Goal: Task Accomplishment & Management: Manage account settings

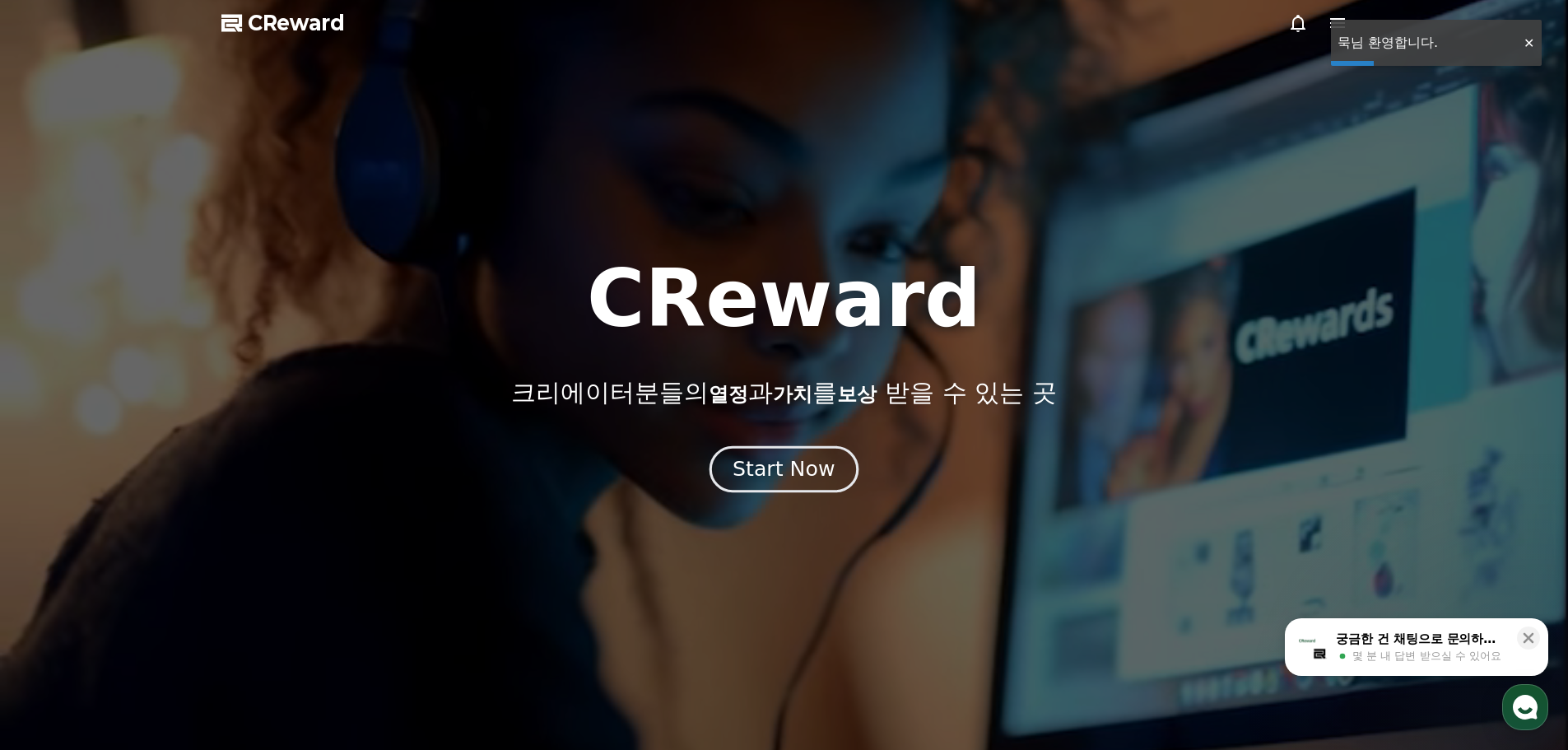
click at [831, 465] on button "Start Now" at bounding box center [784, 468] width 149 height 46
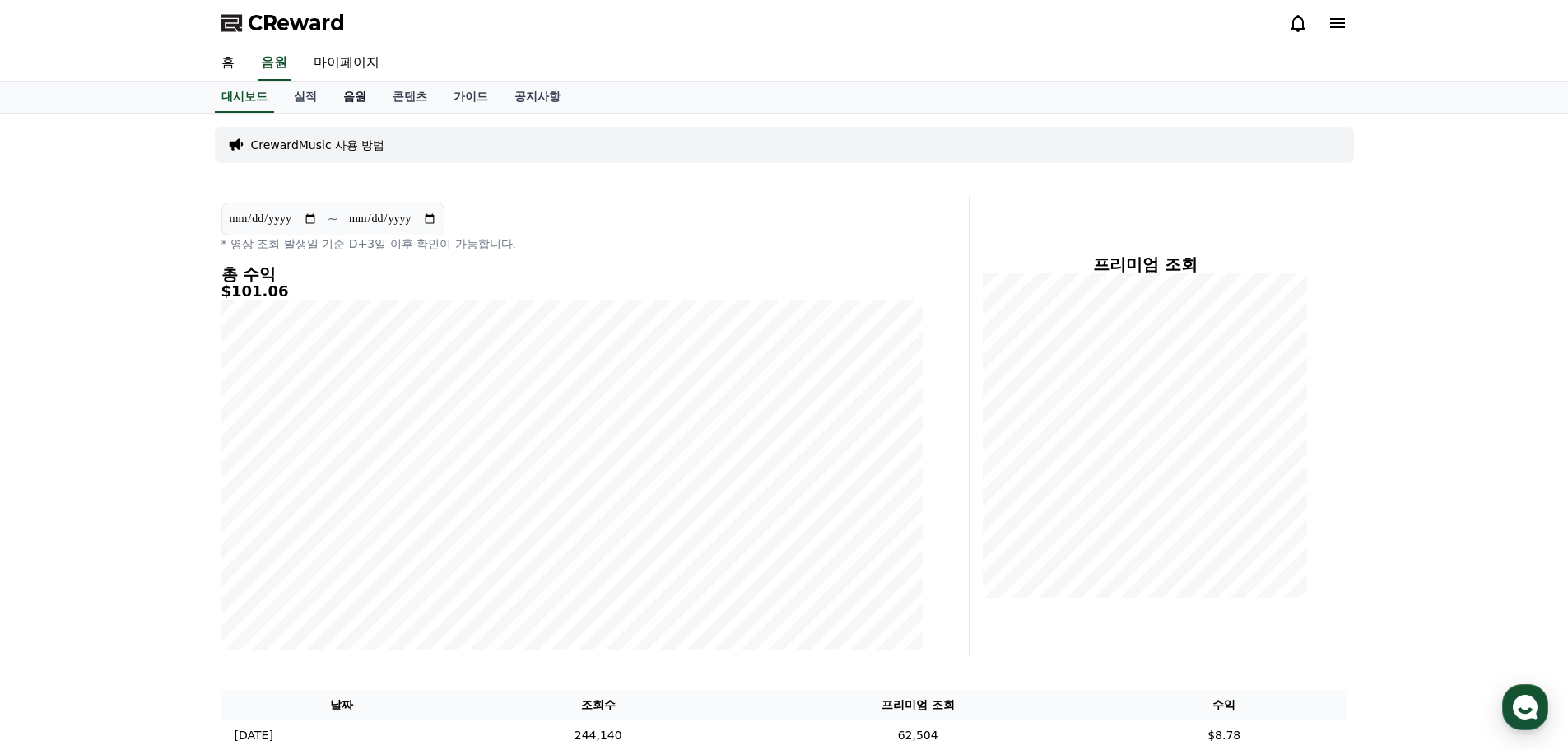
click at [363, 107] on link "음원" at bounding box center [354, 97] width 49 height 31
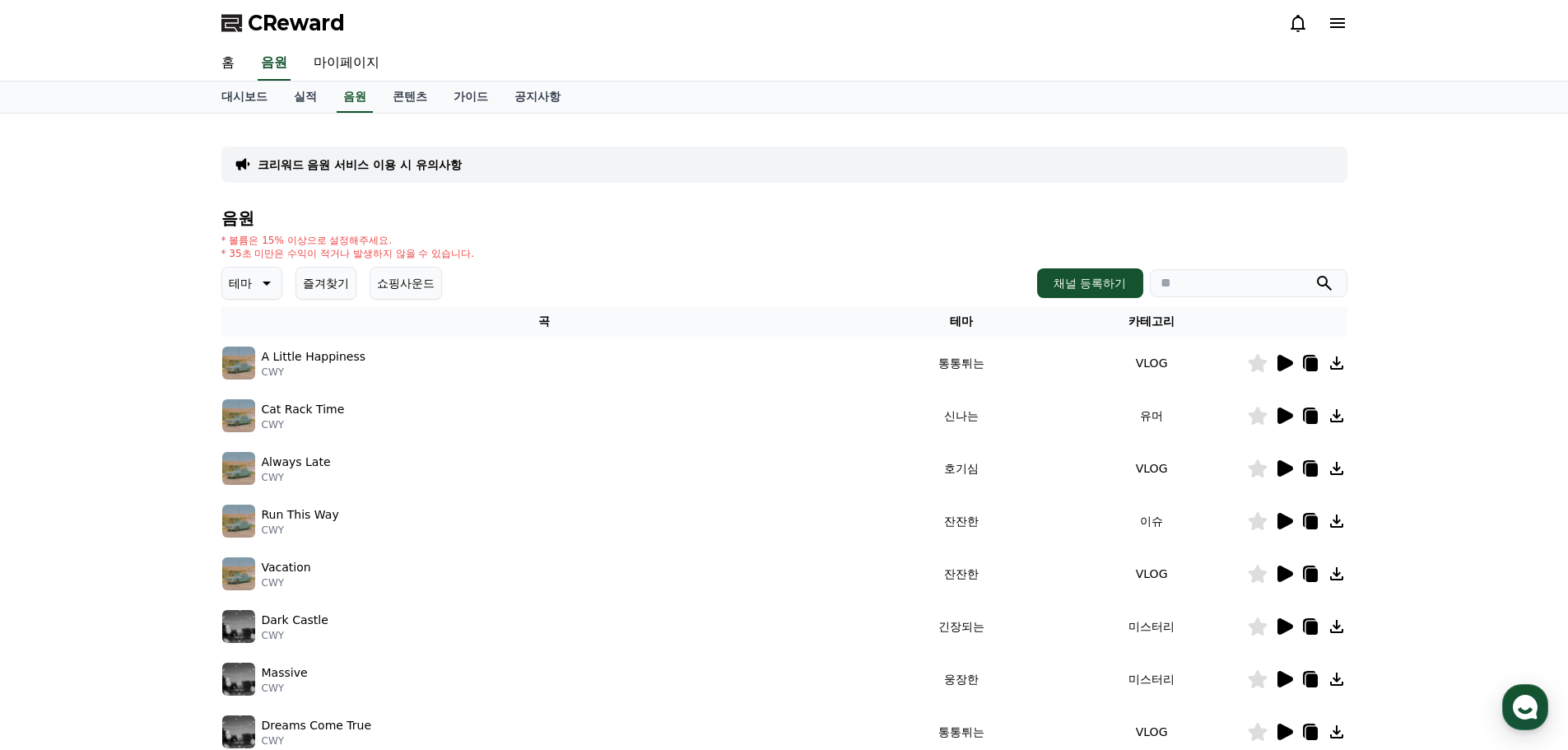
click at [322, 295] on button "즐겨찾기" at bounding box center [325, 283] width 61 height 33
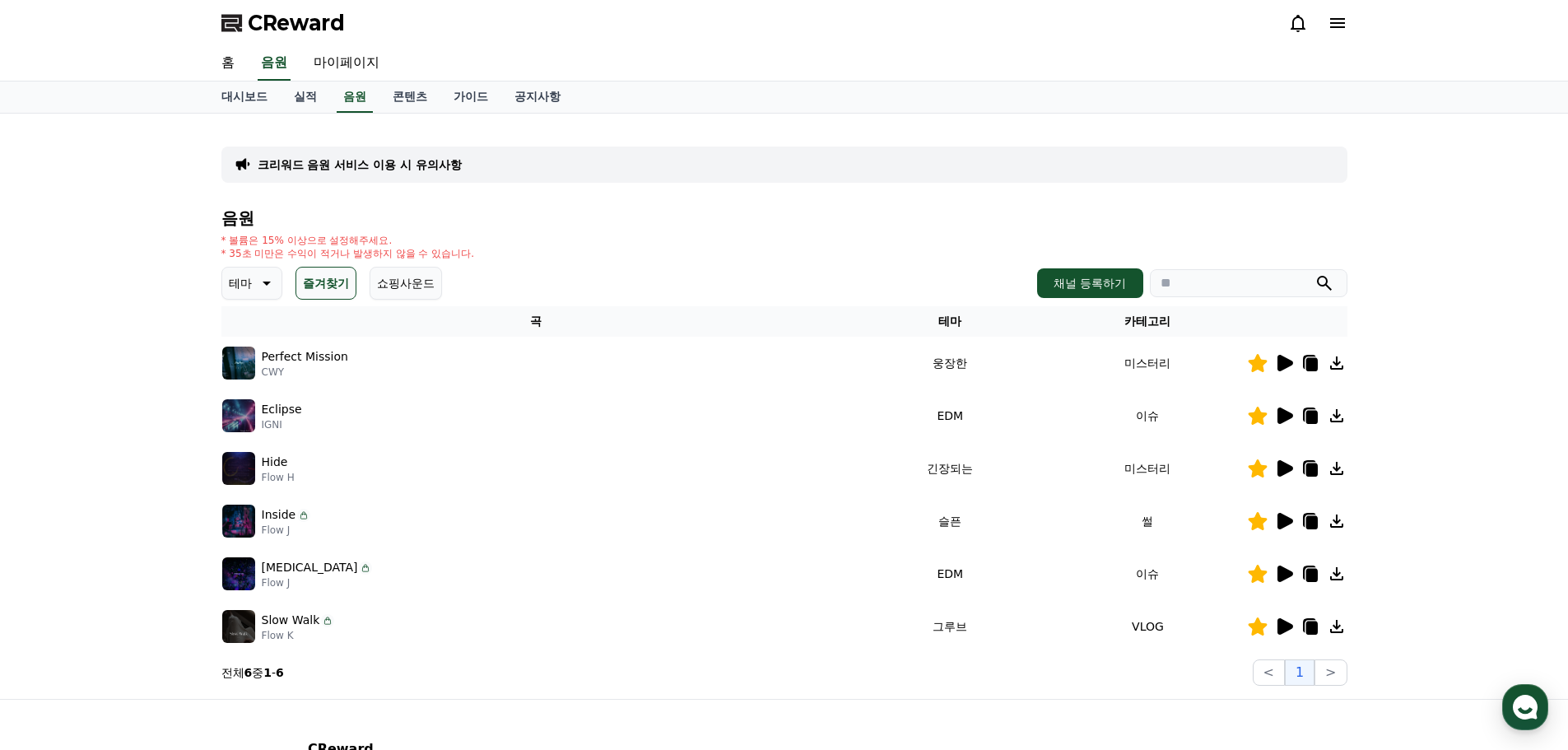
click at [1281, 419] on icon at bounding box center [1285, 416] width 15 height 16
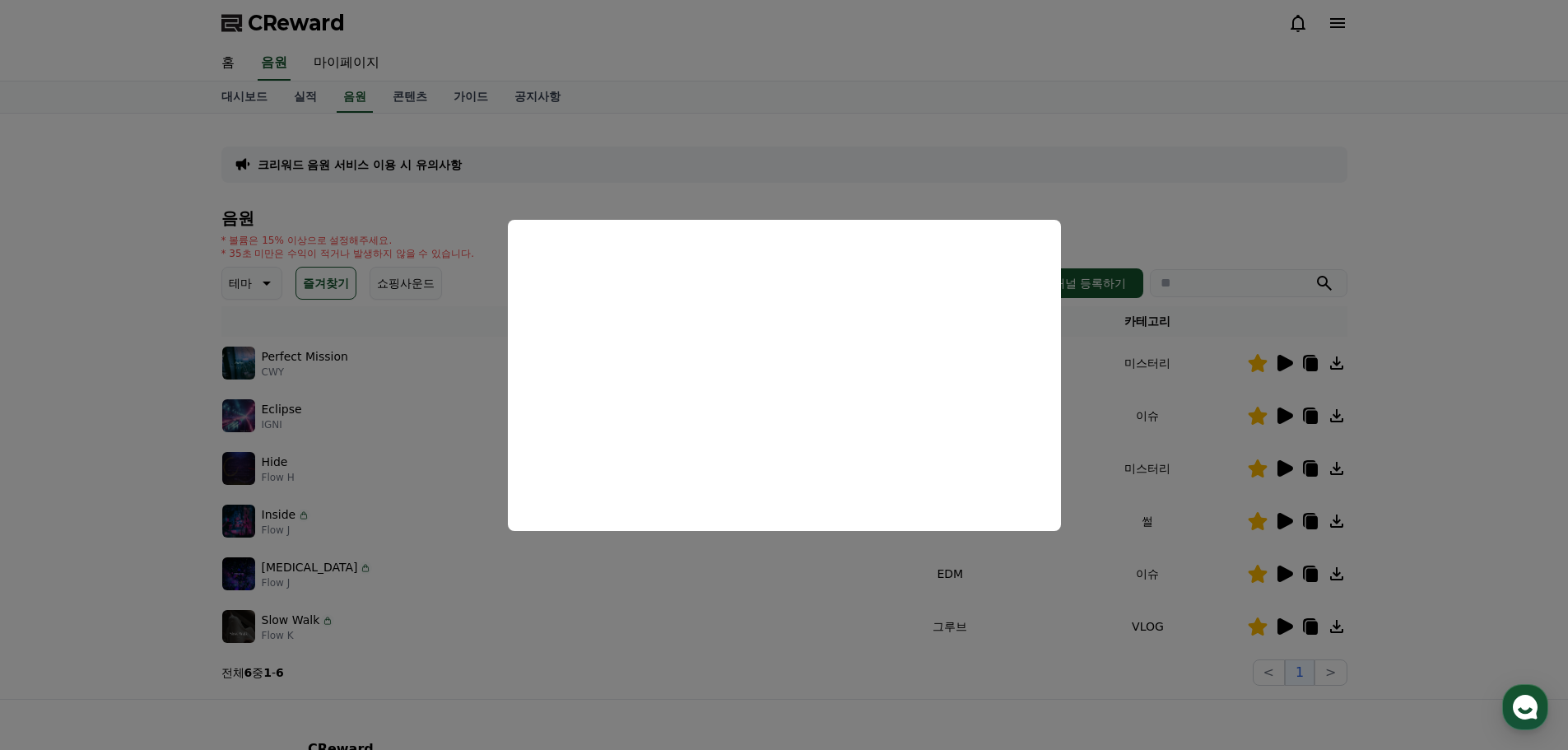
click at [1166, 456] on button "close modal" at bounding box center [784, 375] width 1568 height 750
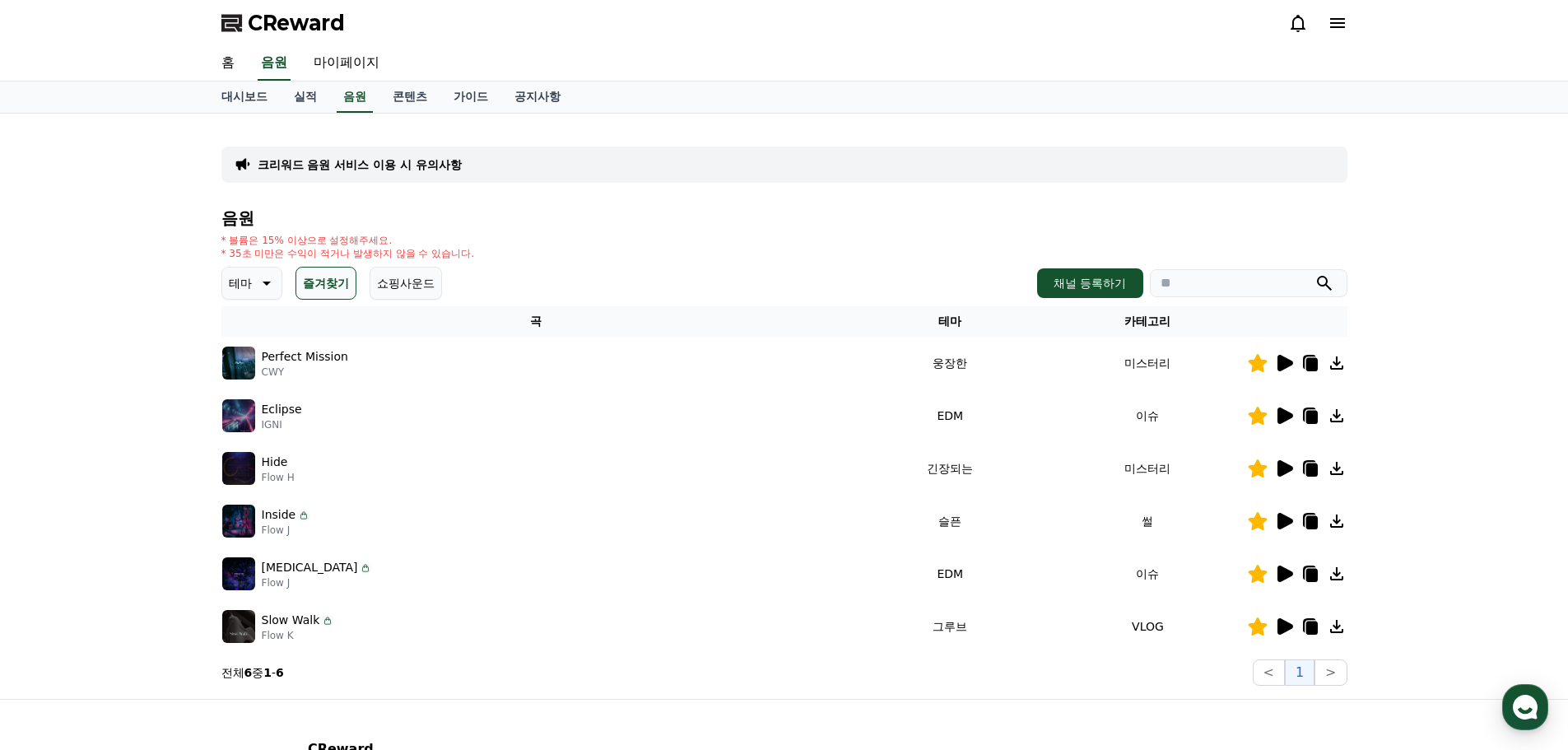
click at [1286, 465] on icon at bounding box center [1285, 468] width 15 height 16
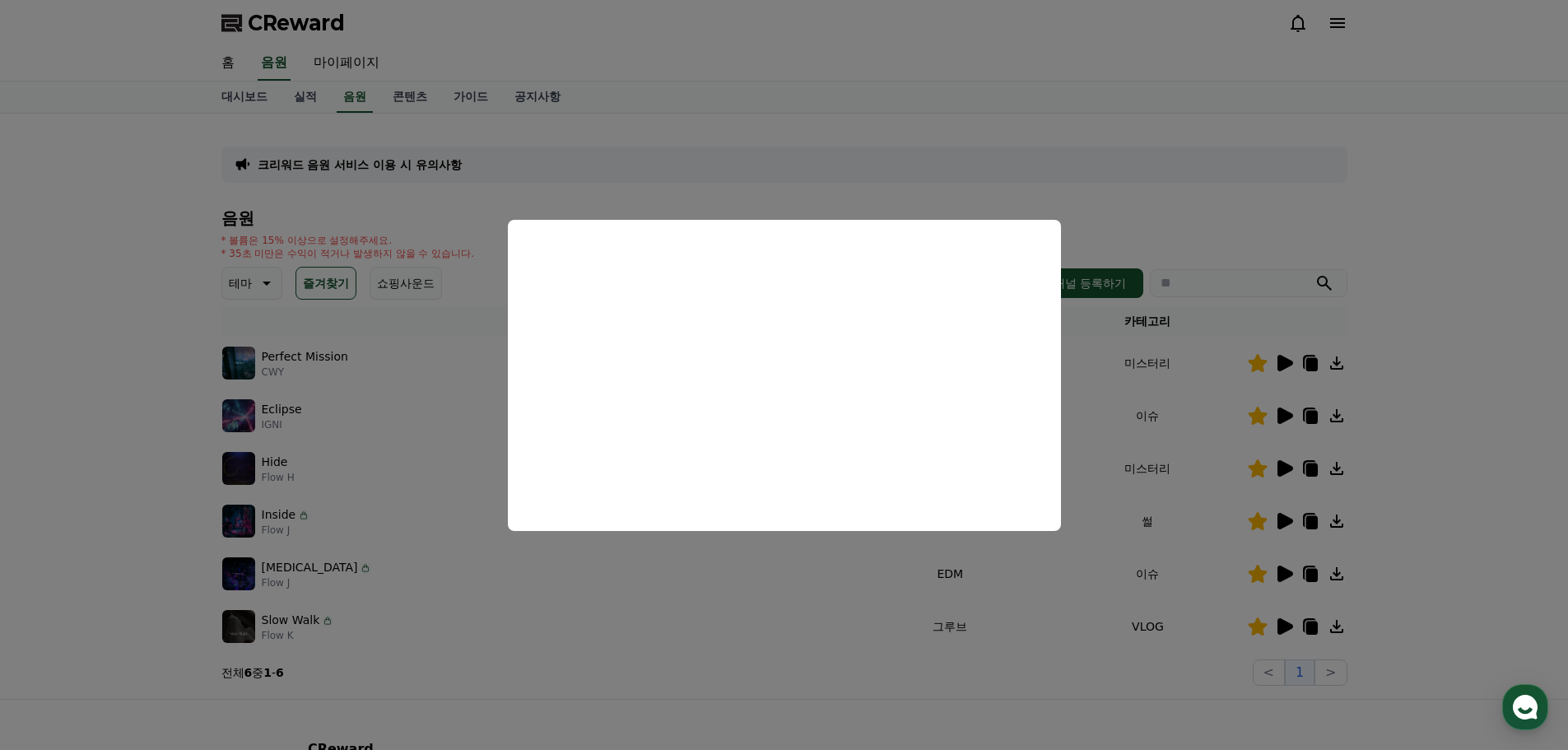
click at [1206, 452] on button "close modal" at bounding box center [784, 375] width 1568 height 750
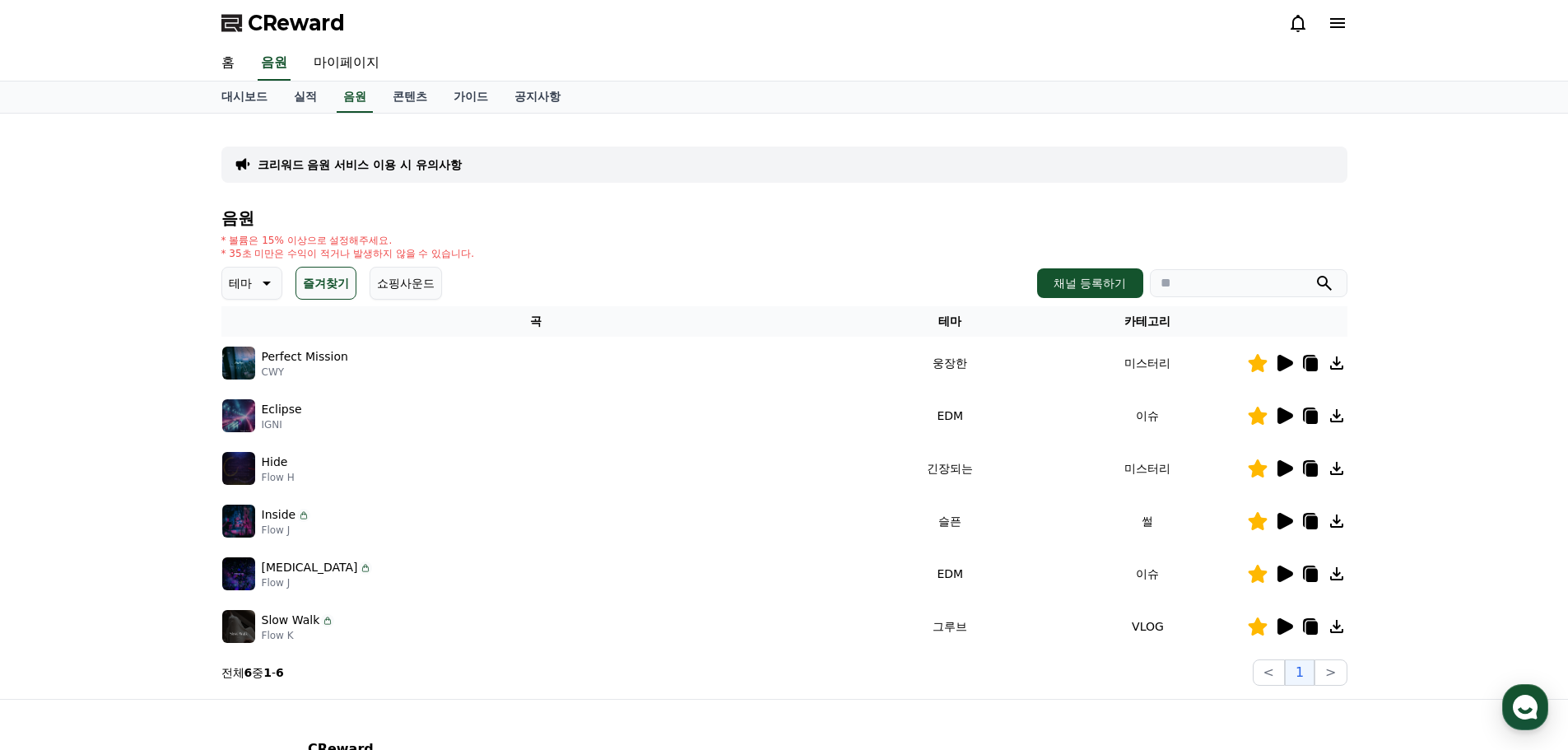
click at [1283, 515] on icon at bounding box center [1285, 521] width 15 height 16
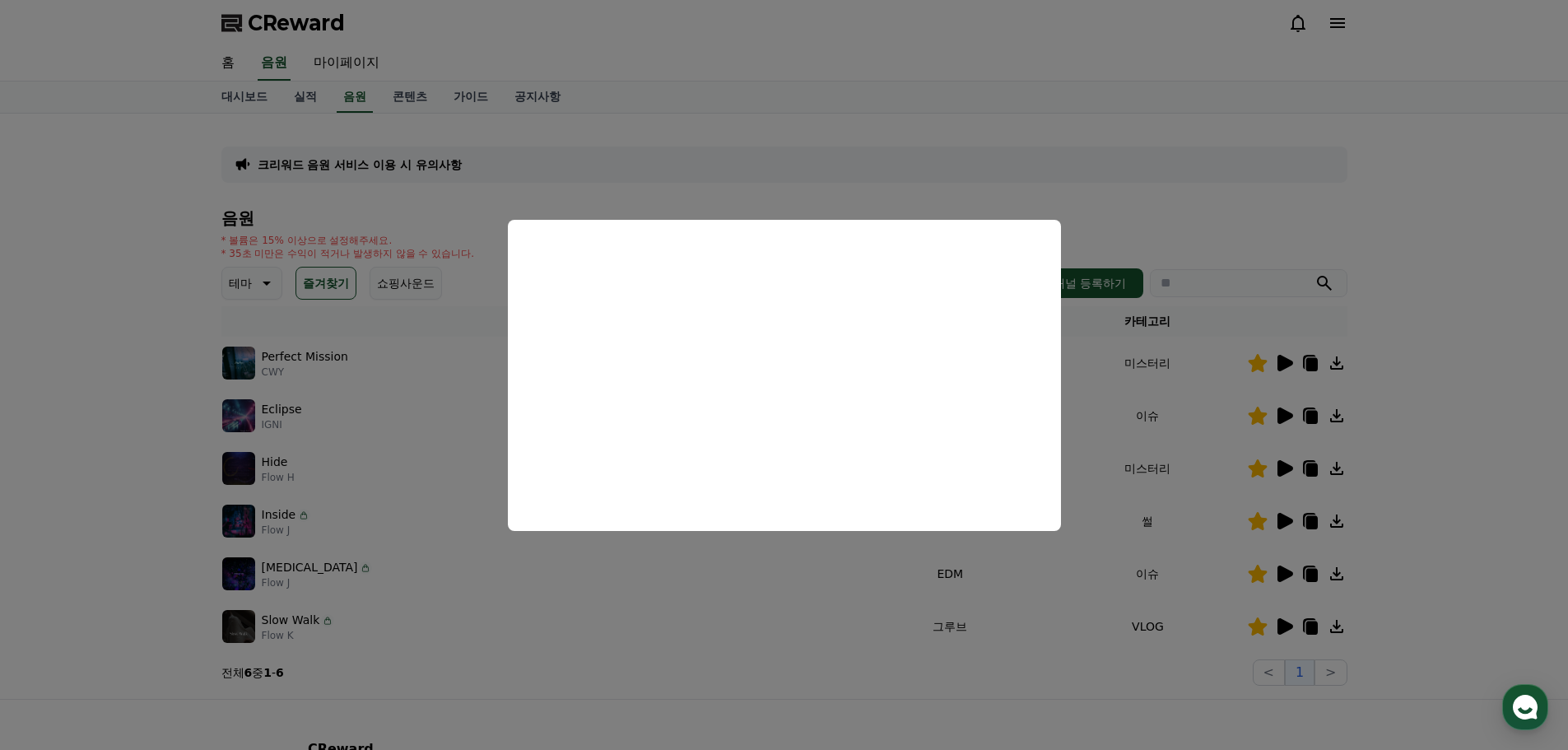
click at [1184, 483] on button "close modal" at bounding box center [784, 375] width 1568 height 750
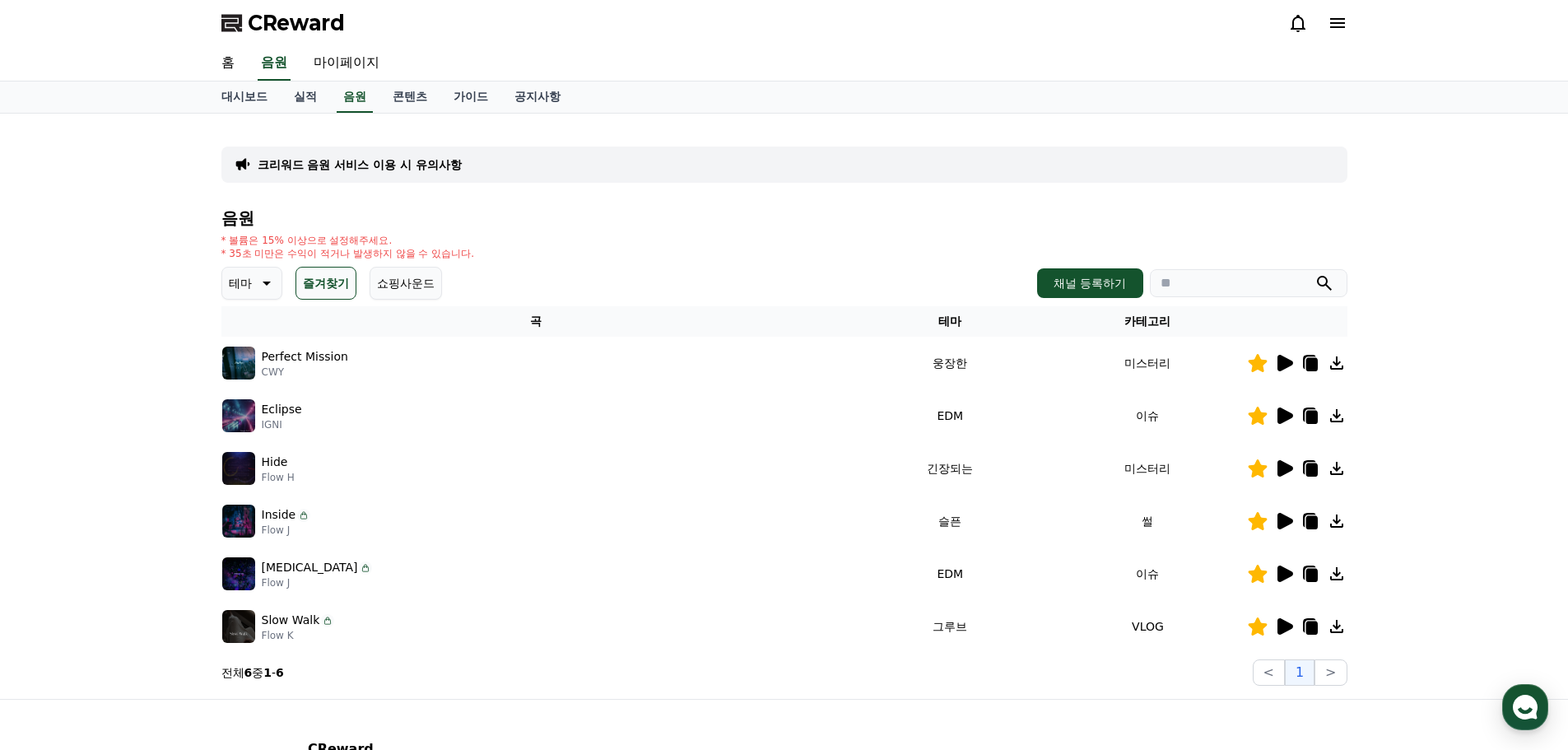
click at [1285, 575] on icon at bounding box center [1285, 574] width 15 height 16
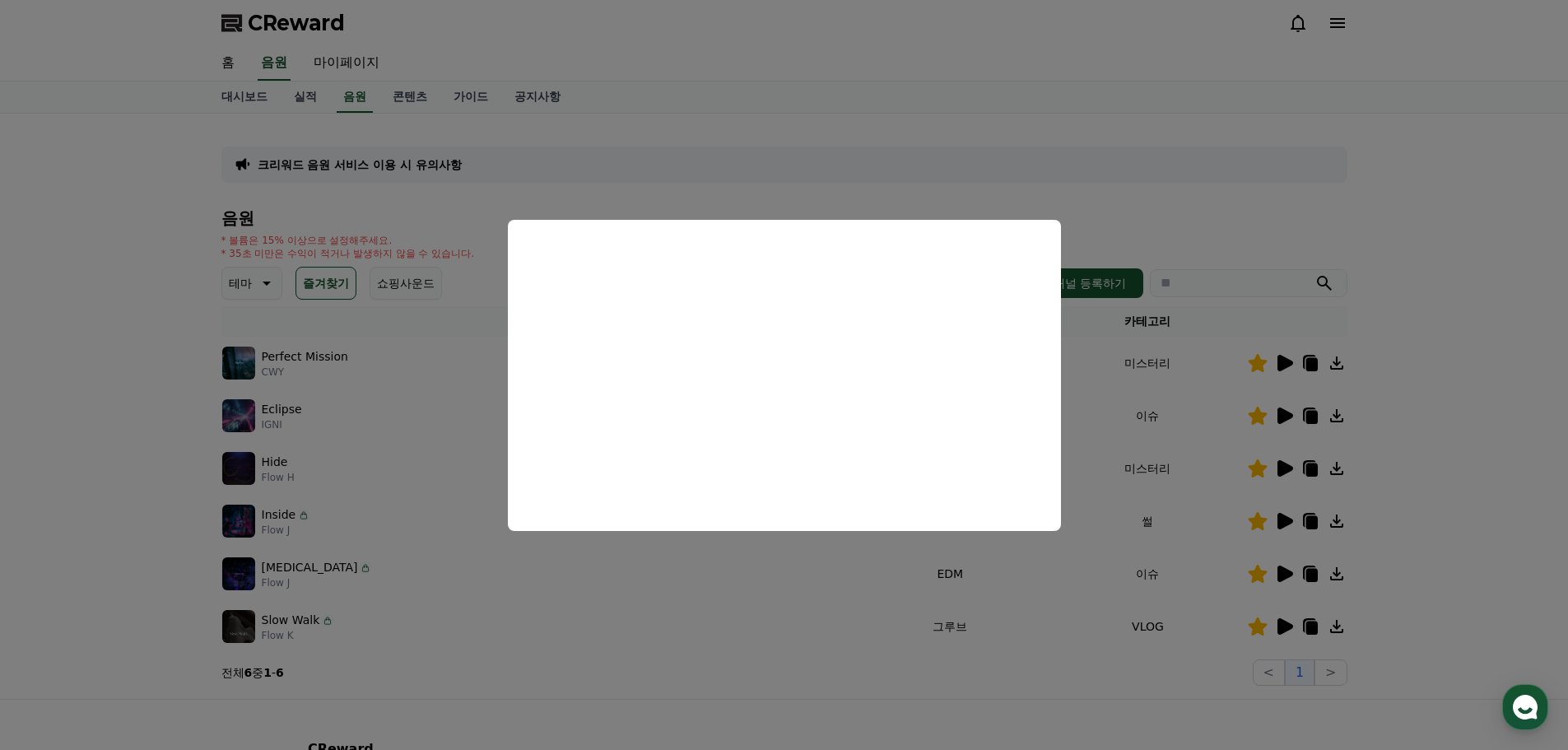
click at [1188, 508] on button "close modal" at bounding box center [784, 375] width 1568 height 750
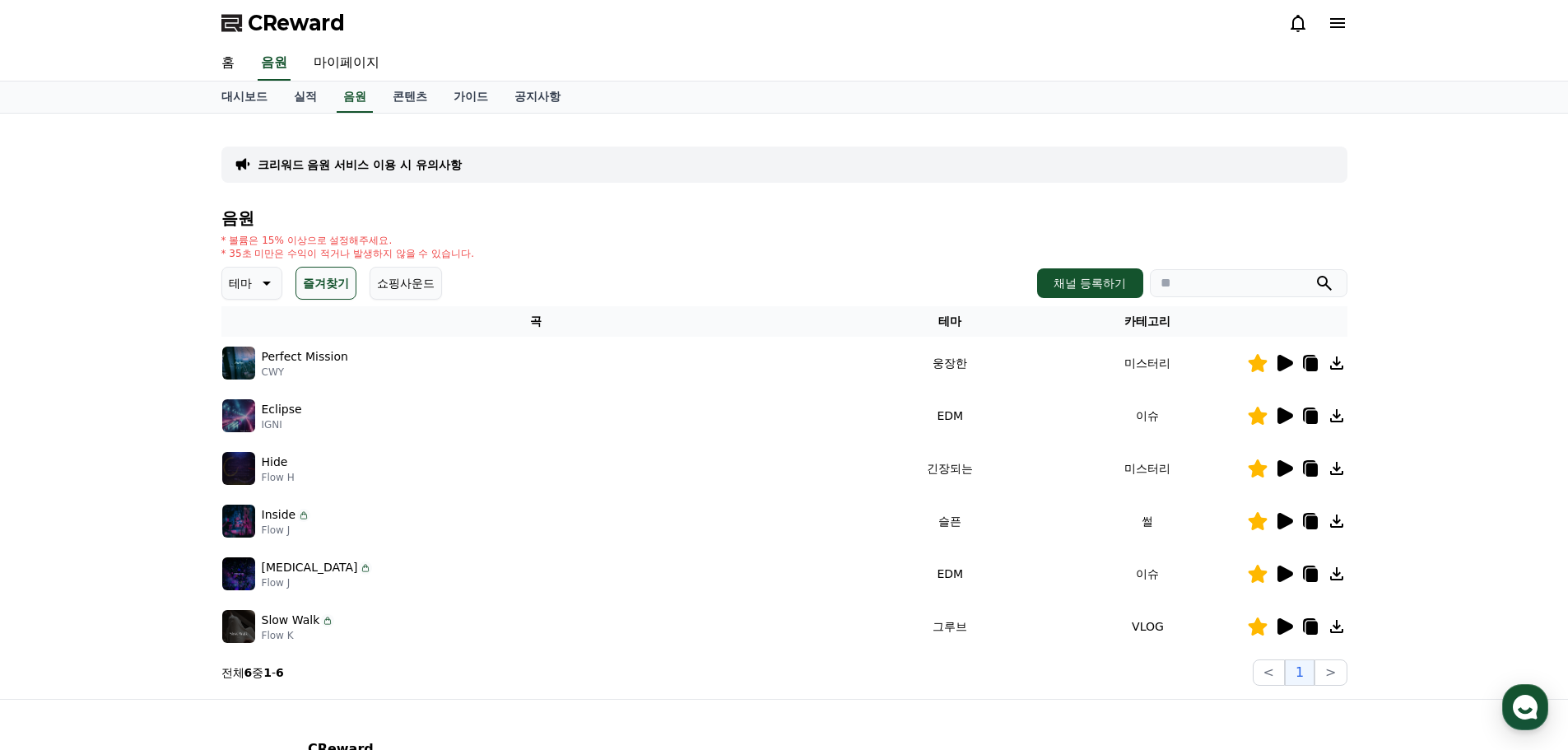
click at [1284, 627] on icon at bounding box center [1285, 626] width 15 height 16
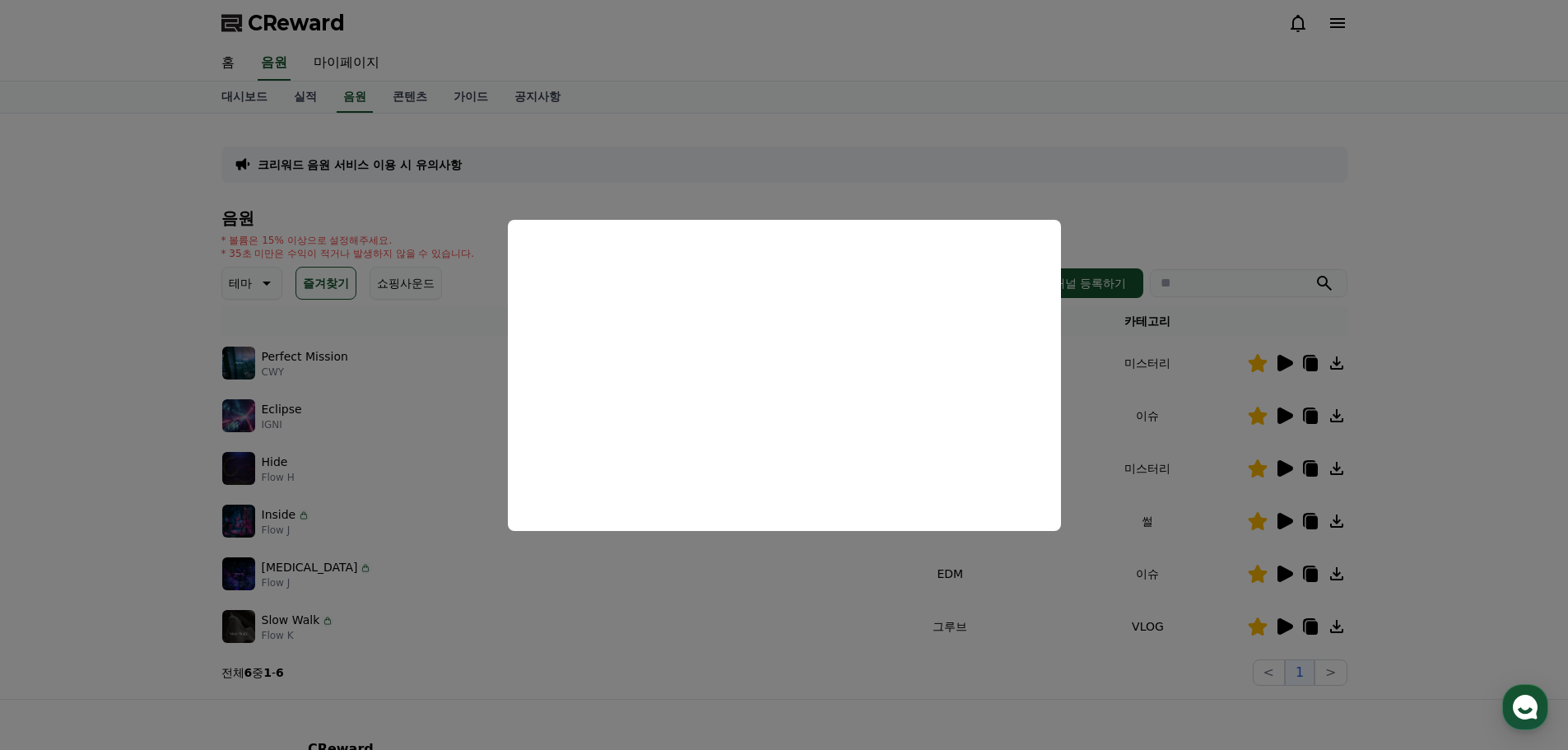
click at [1155, 479] on button "close modal" at bounding box center [784, 375] width 1568 height 750
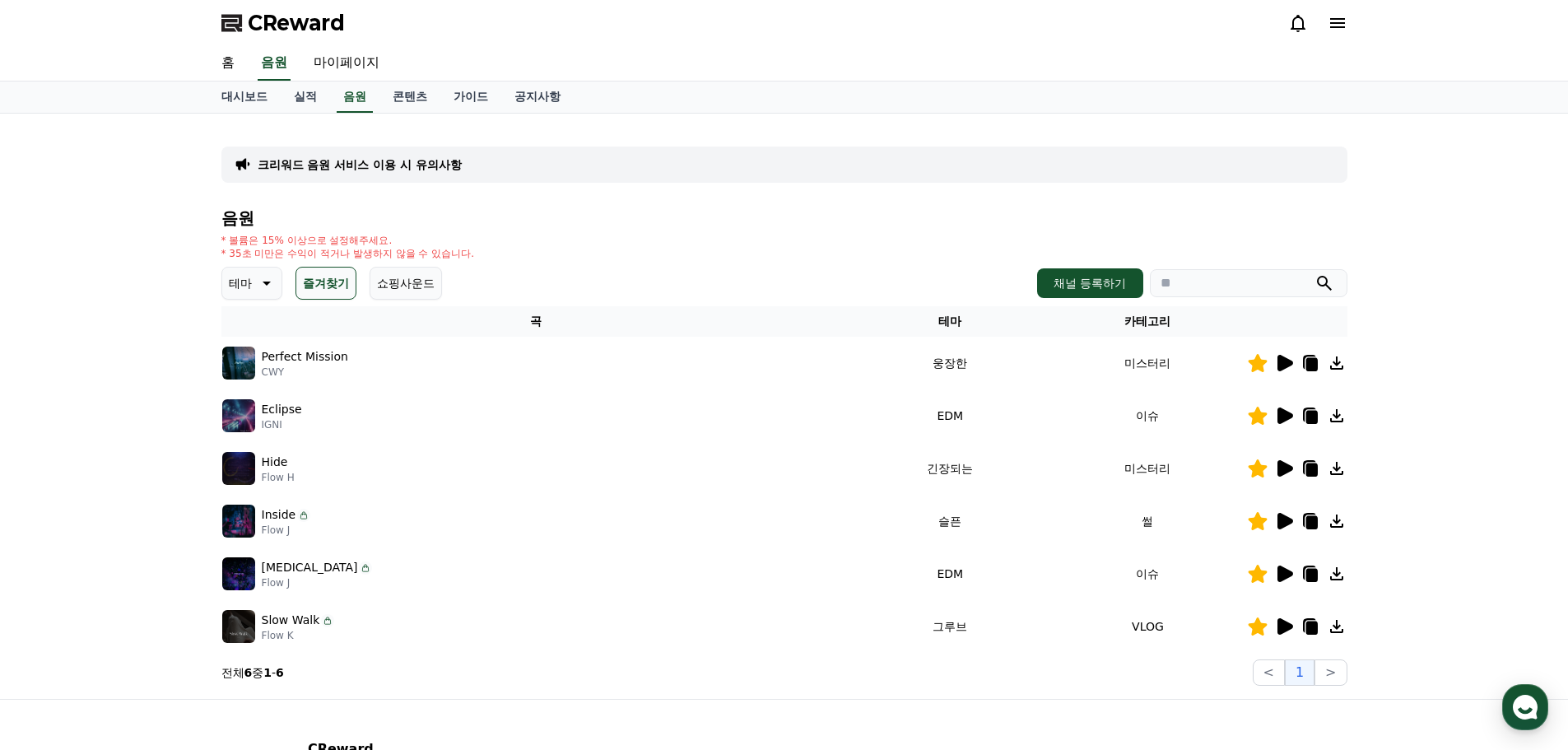
click at [1275, 363] on icon at bounding box center [1285, 364] width 20 height 20
